Goal: Complete application form

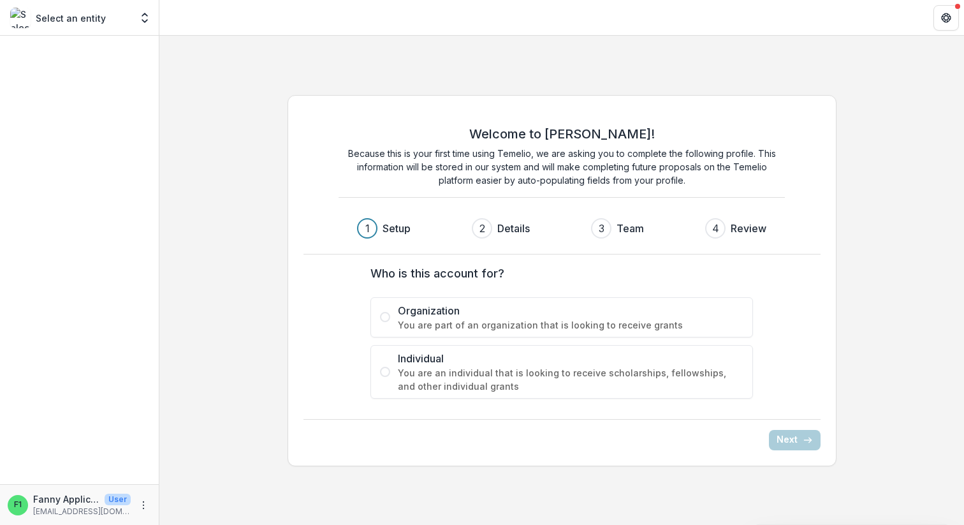
click at [428, 314] on span "Organization" at bounding box center [571, 310] width 346 height 15
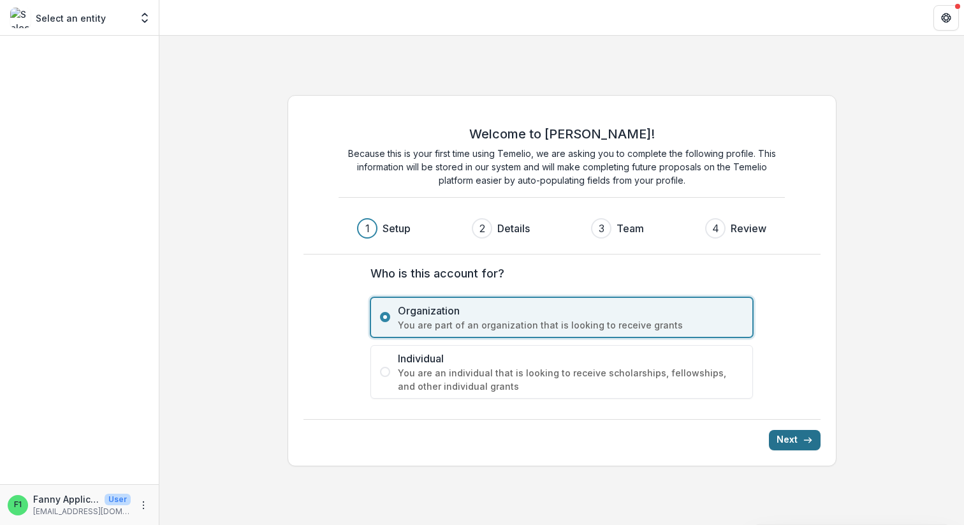
click at [788, 438] on button "Next" at bounding box center [795, 440] width 52 height 20
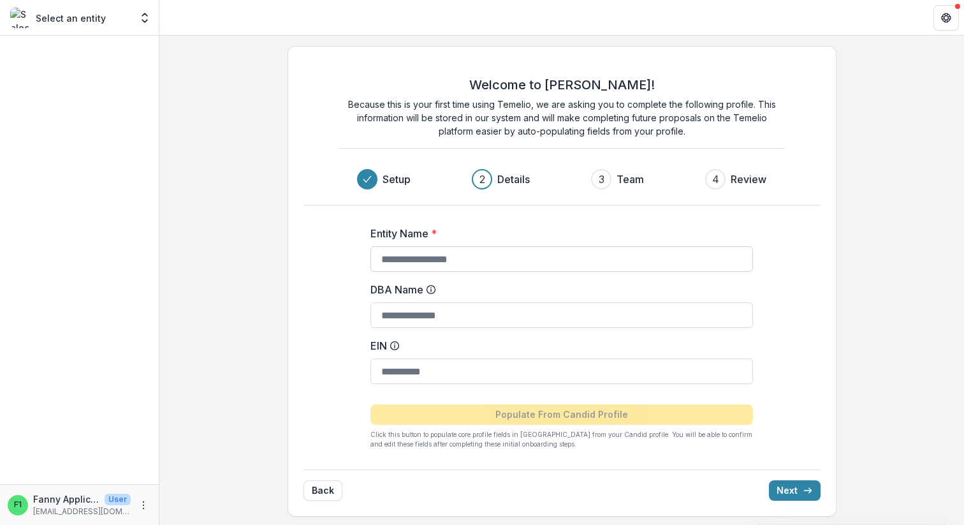
scroll to position [2, 0]
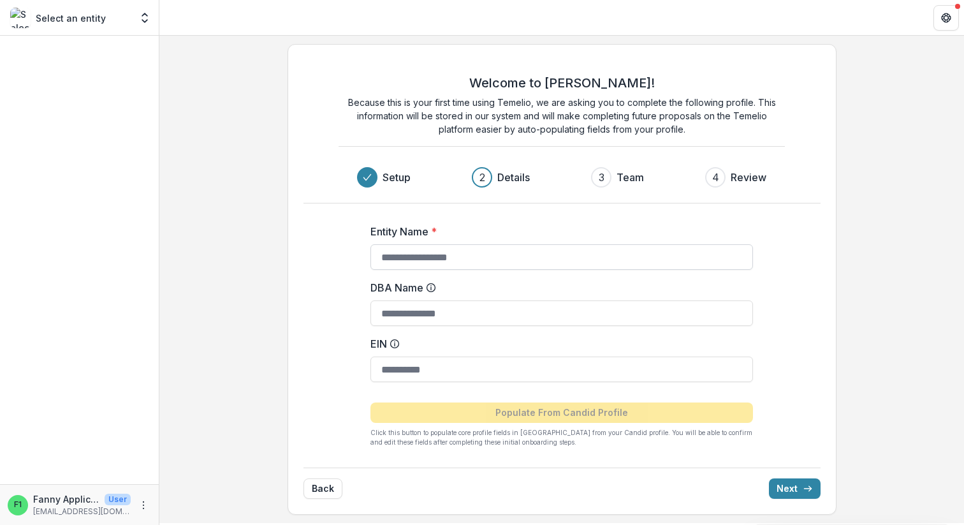
click at [515, 259] on input "Entity Name *" at bounding box center [561, 257] width 383 height 26
type input "**********"
click at [790, 490] on button "Next" at bounding box center [795, 488] width 52 height 20
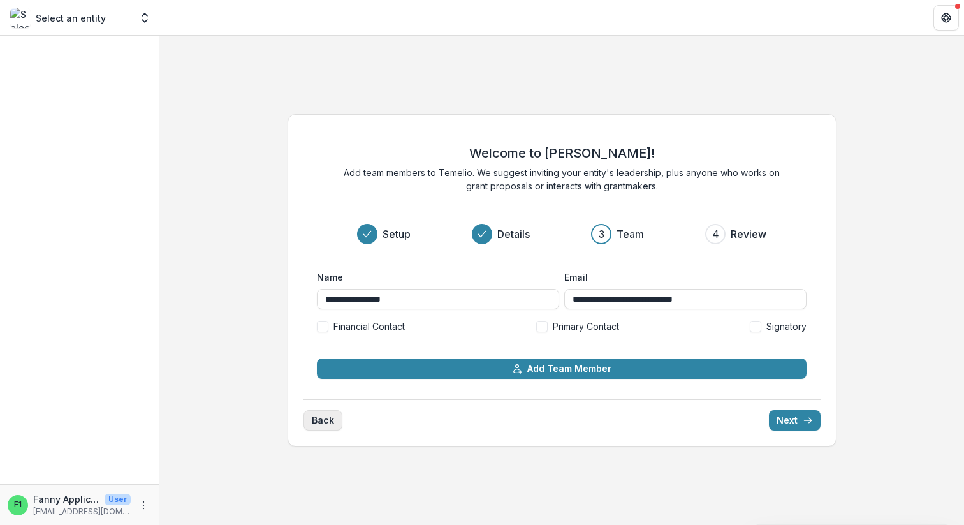
click at [322, 423] on button "Back" at bounding box center [322, 420] width 39 height 20
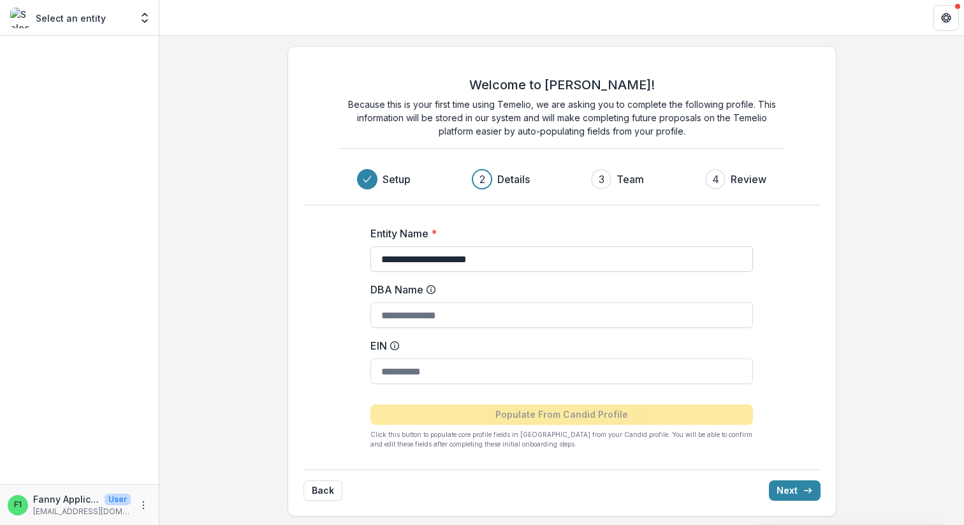
drag, startPoint x: 422, startPoint y: 259, endPoint x: 486, endPoint y: 258, distance: 64.4
click at [486, 258] on input "**********" at bounding box center [561, 259] width 383 height 26
type input "**********"
click at [798, 488] on button "Next" at bounding box center [795, 490] width 52 height 20
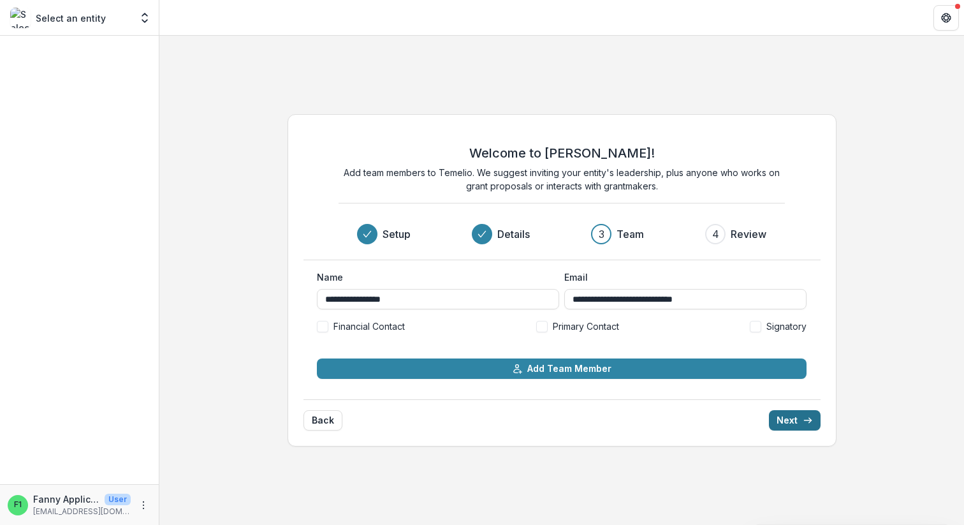
click at [798, 421] on button "Next" at bounding box center [795, 420] width 52 height 20
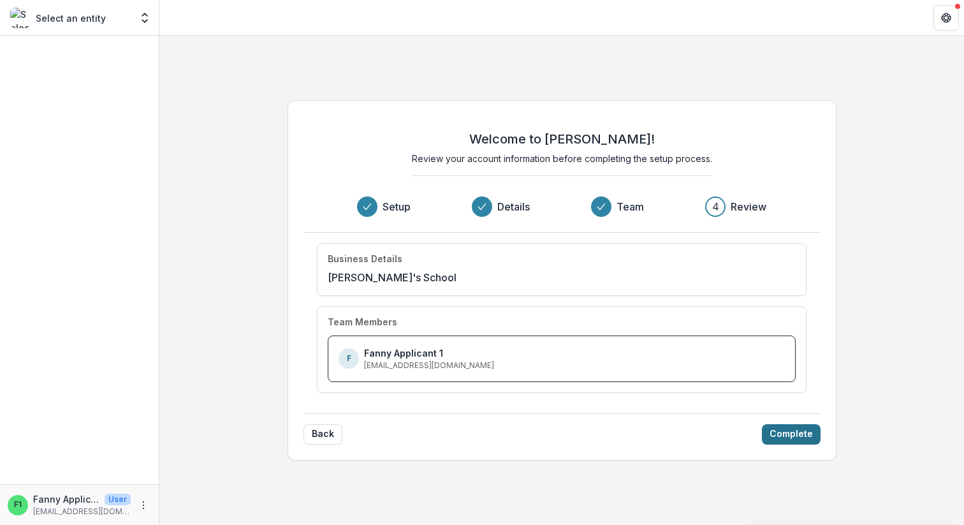
click at [795, 435] on button "Complete" at bounding box center [791, 434] width 59 height 20
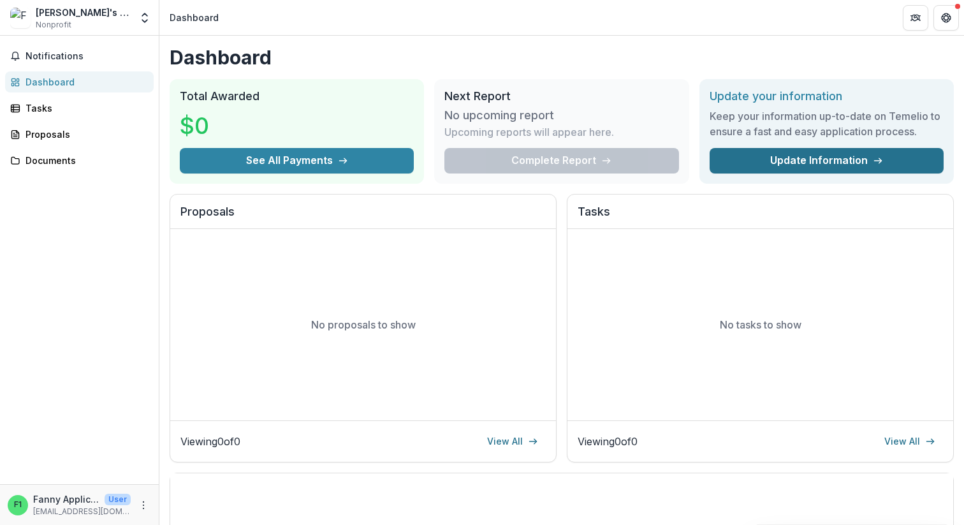
click at [768, 161] on link "Update Information" at bounding box center [827, 161] width 234 height 26
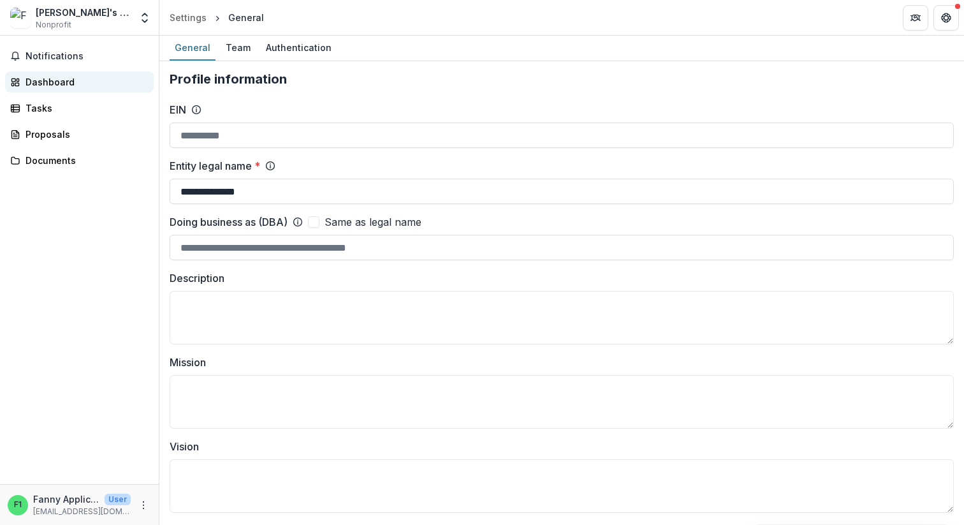
click at [69, 80] on div "Dashboard" at bounding box center [85, 81] width 118 height 13
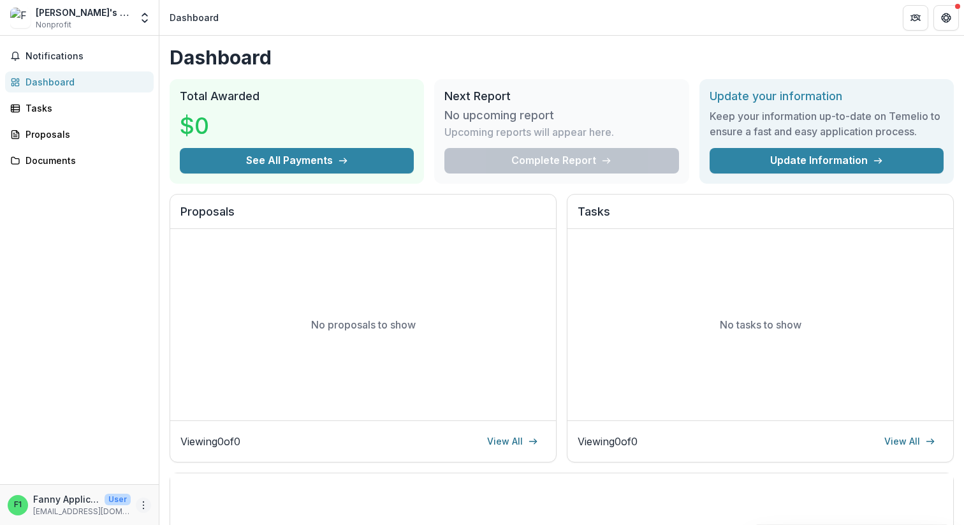
click at [142, 506] on icon "More" at bounding box center [143, 505] width 10 height 10
click at [136, 307] on div "Notifications Dashboard Tasks Proposals Documents" at bounding box center [79, 260] width 159 height 448
click at [106, 55] on span "Notifications" at bounding box center [87, 56] width 123 height 11
click at [298, 215] on h2 "Proposals" at bounding box center [362, 217] width 365 height 24
click at [765, 165] on link "Update Information" at bounding box center [827, 161] width 234 height 26
